Goal: Task Accomplishment & Management: Use online tool/utility

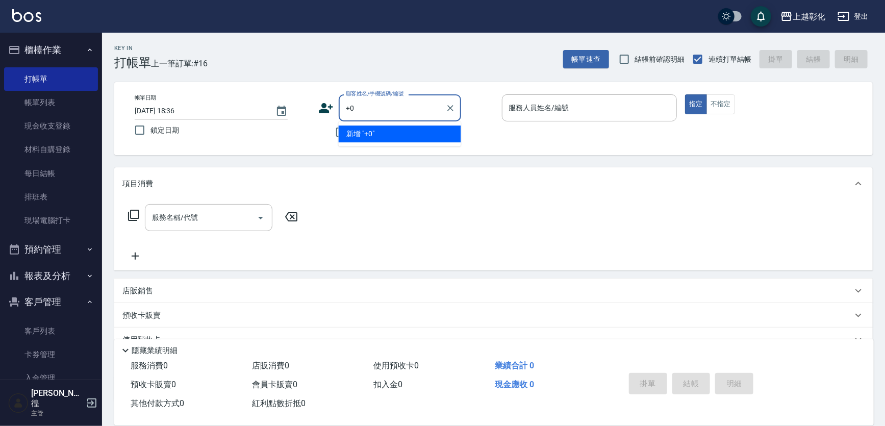
type input "+"
type input "09376539"
click at [337, 127] on input "不留客資" at bounding box center [340, 131] width 21 height 21
checkbox input "true"
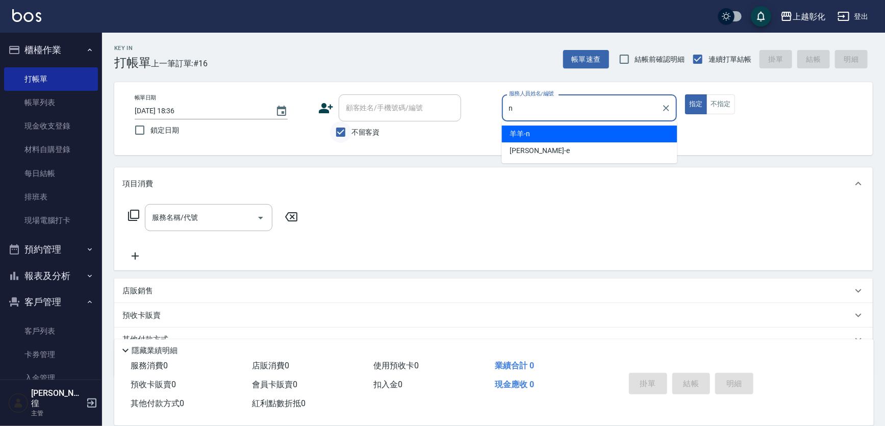
type input "羊羊-n"
type button "true"
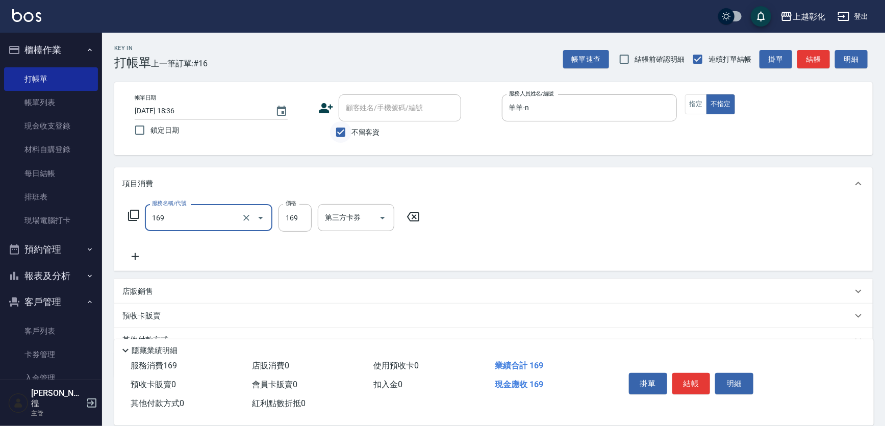
type input "剪髮(169)"
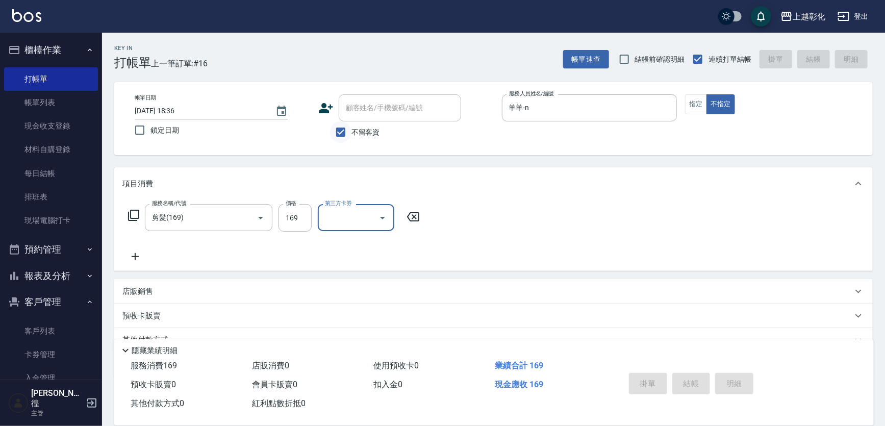
type input "[DATE] 19:58"
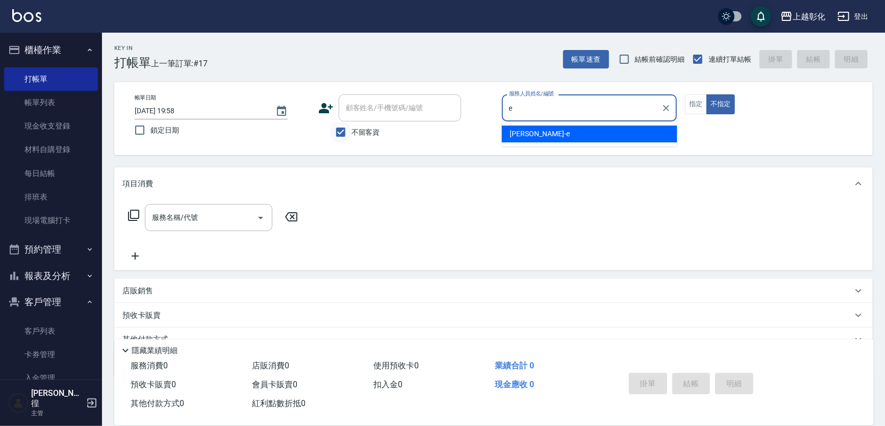
type input "[PERSON_NAME]-e"
type button "false"
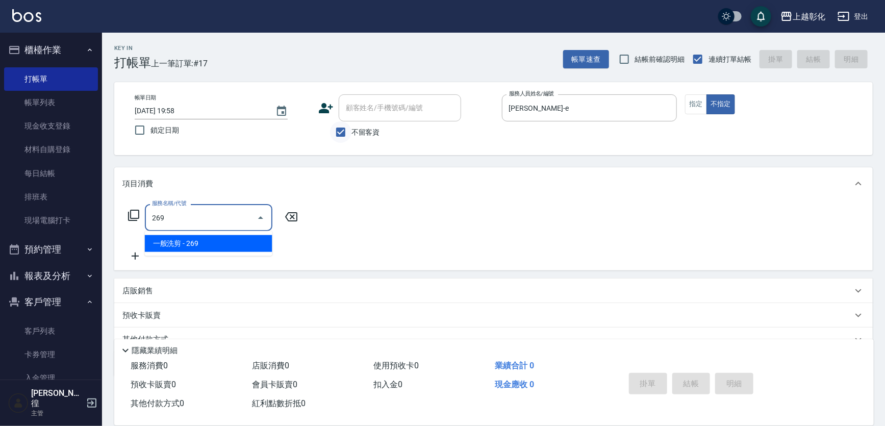
type input "一般洗剪(269)"
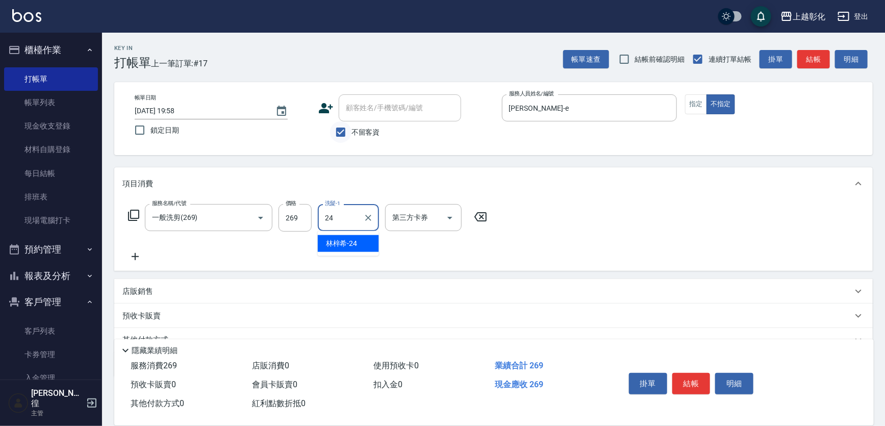
type input "[PERSON_NAME]-24"
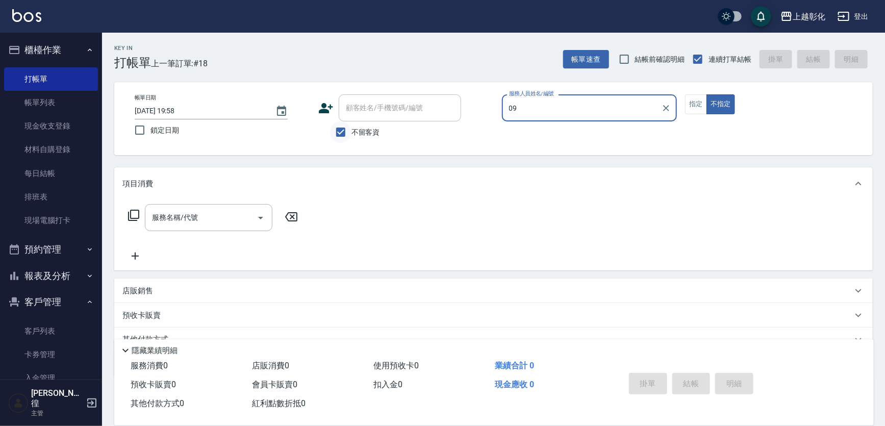
type input "09"
click at [337, 127] on input "不留客資" at bounding box center [340, 131] width 21 height 21
checkbox input "false"
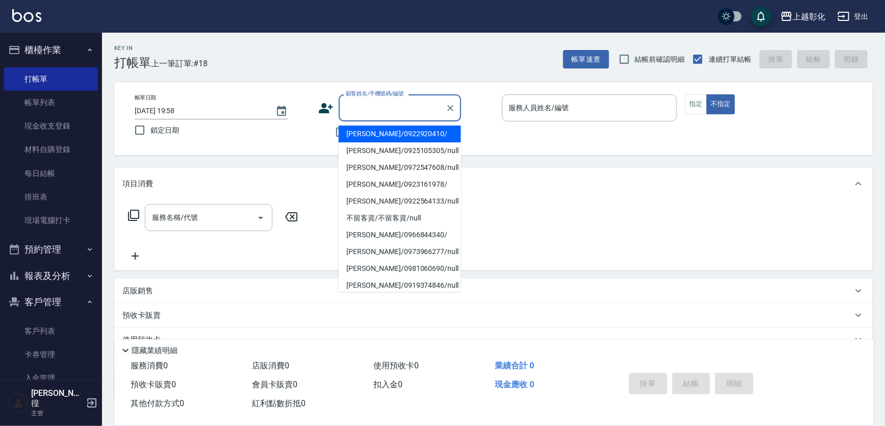
click at [400, 100] on div "顧客姓名/手機號碼/編號 顧客姓名/手機號碼/編號" at bounding box center [400, 107] width 122 height 27
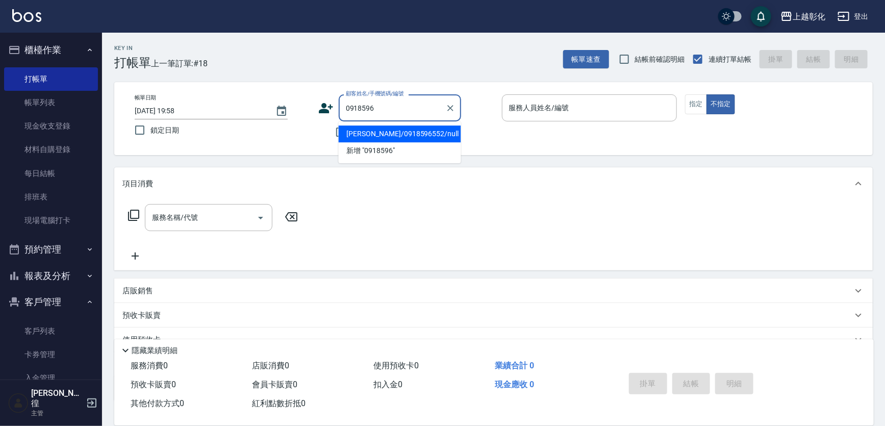
type input "[PERSON_NAME]/0918596552/null"
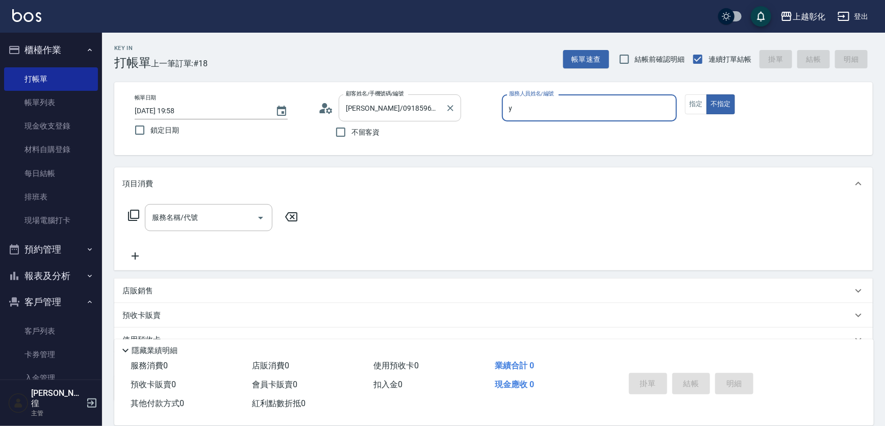
type input "[PERSON_NAME]-Y"
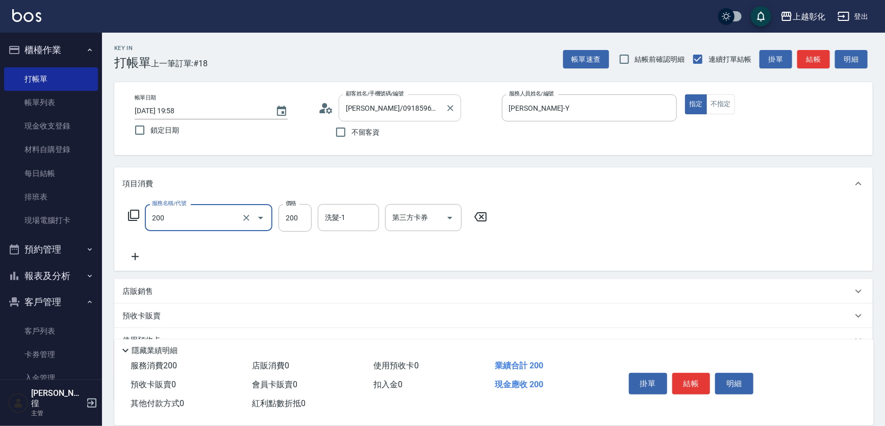
type input "New洗專案(200)"
type input "[PERSON_NAME]-16"
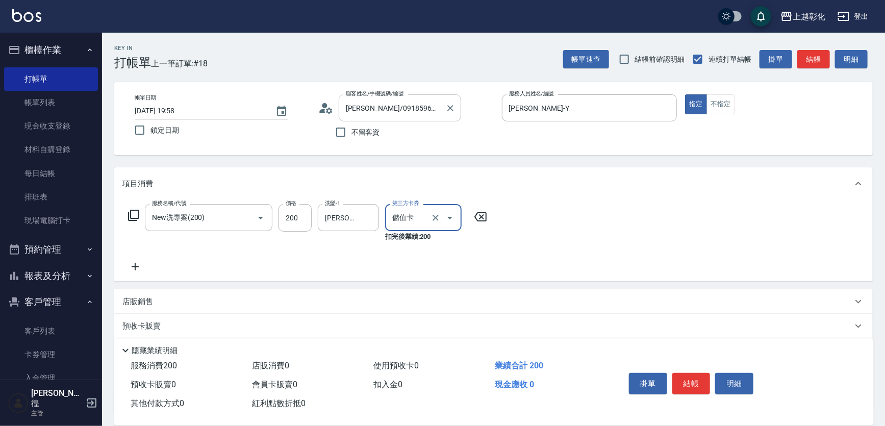
type input "儲值卡"
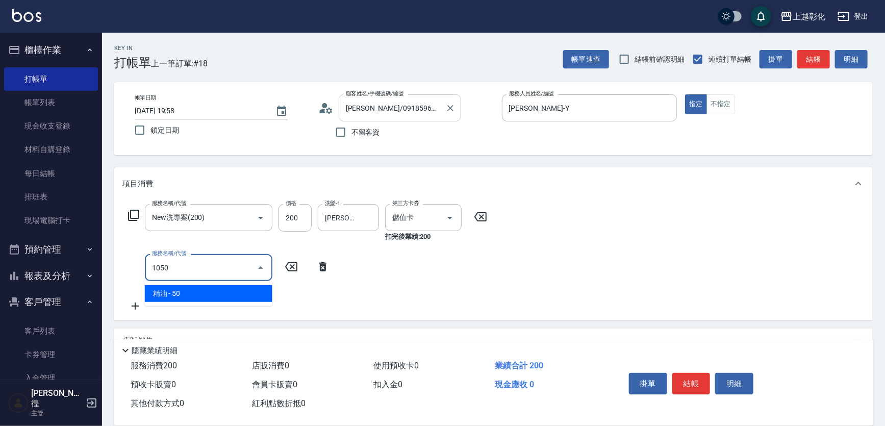
type input "精油(1050)"
